Goal: Task Accomplishment & Management: Manage account settings

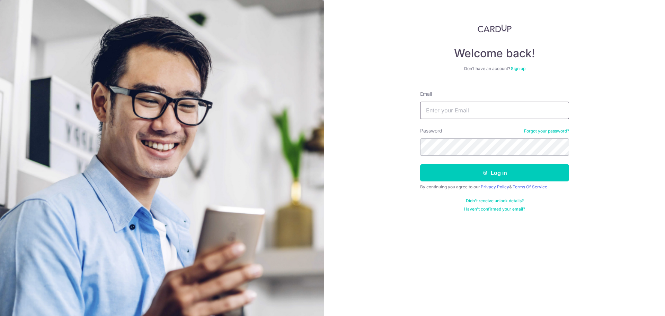
click at [492, 115] on input "Email" at bounding box center [494, 109] width 149 height 17
type input "[EMAIL_ADDRESS][DOMAIN_NAME]"
drag, startPoint x: 507, startPoint y: 113, endPoint x: 364, endPoint y: 112, distance: 142.7
click at [364, 112] on div "Welcome back! Don’t have an account? Sign up Email [EMAIL_ADDRESS][DOMAIN_NAME]…" at bounding box center [494, 158] width 341 height 316
click at [465, 113] on input "Email" at bounding box center [494, 109] width 149 height 17
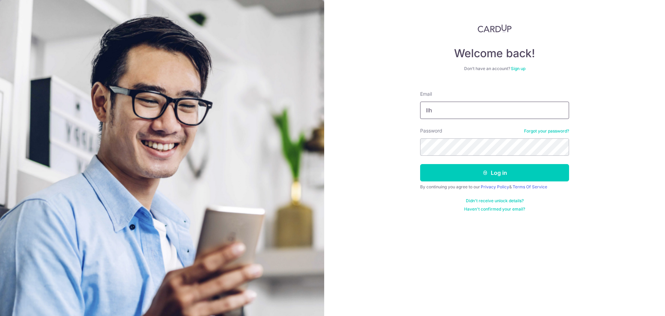
type input "[EMAIL_ADDRESS][DOMAIN_NAME]"
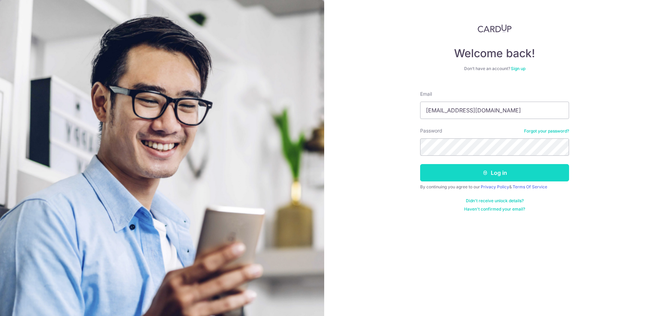
click at [544, 175] on button "Log in" at bounding box center [494, 172] width 149 height 17
